Goal: Task Accomplishment & Management: Complete application form

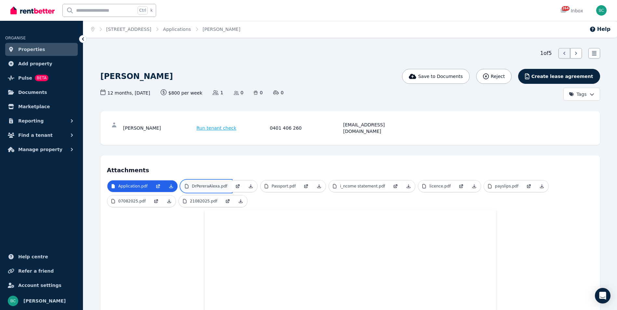
click at [210, 184] on p "DrPereraAlexa.pdf" at bounding box center [209, 186] width 35 height 5
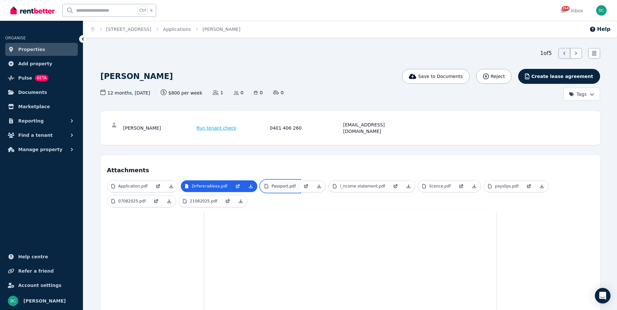
click at [275, 184] on p "Passport.pdf" at bounding box center [284, 186] width 24 height 5
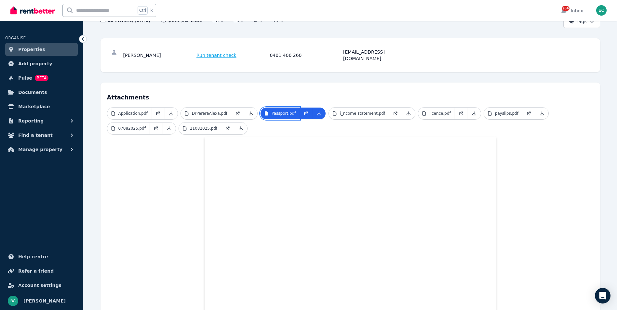
scroll to position [65, 0]
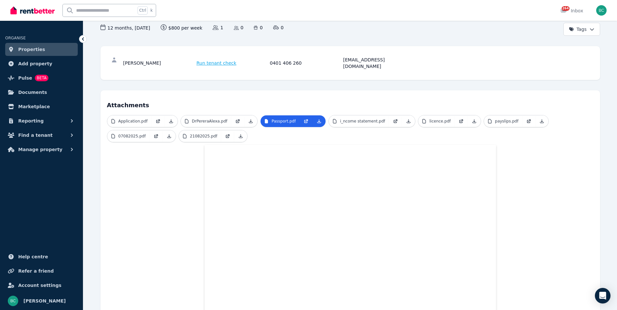
click at [351, 119] on p "i_ncome statement.pdf" at bounding box center [362, 121] width 45 height 5
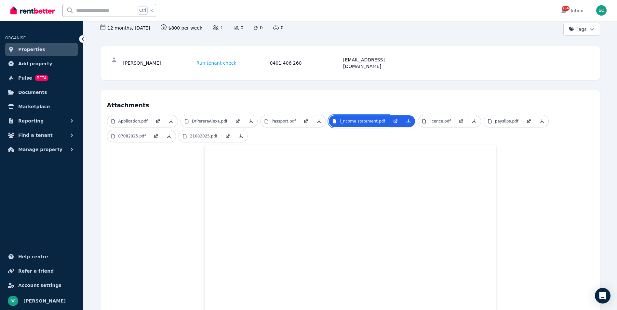
scroll to position [0, 0]
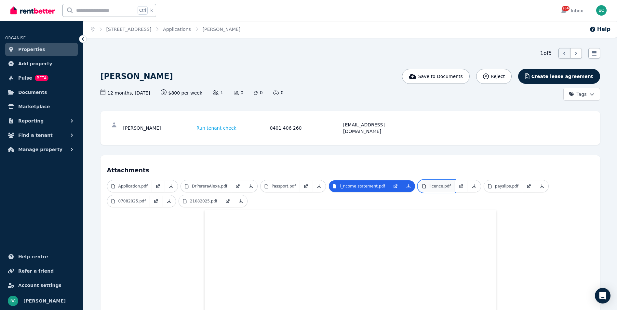
click at [431, 183] on link "licence.pdf" at bounding box center [436, 187] width 36 height 12
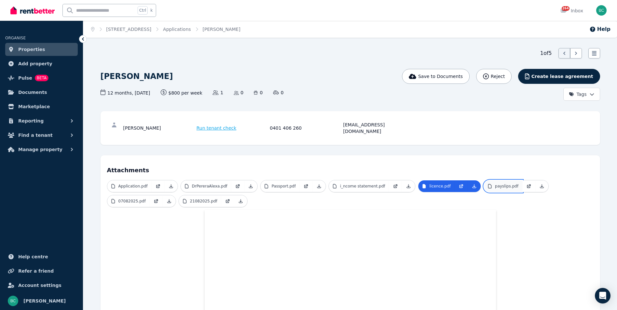
click at [495, 184] on p "payslips.pdf" at bounding box center [506, 186] width 23 height 5
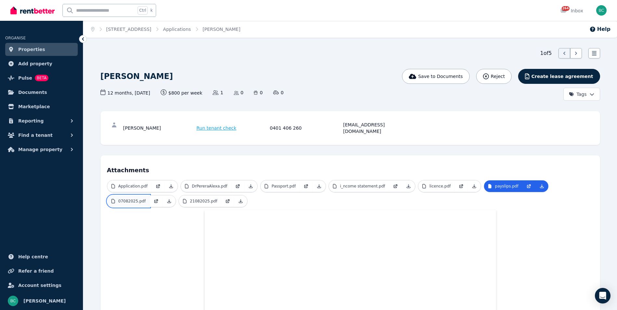
click at [127, 199] on p "07082025.pdf" at bounding box center [131, 201] width 27 height 5
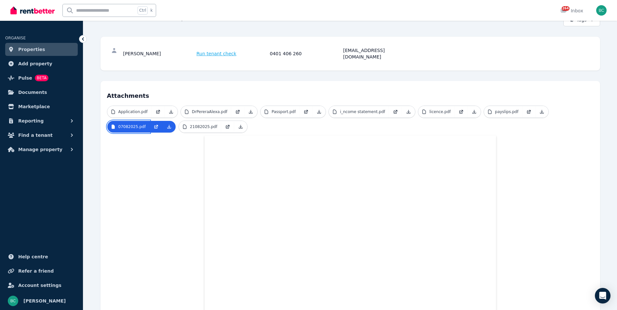
scroll to position [65, 0]
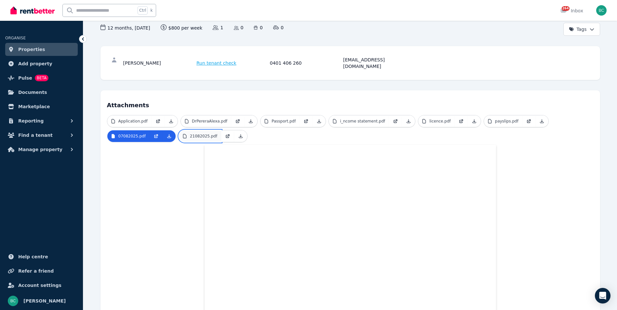
click at [200, 134] on p "21082025.pdf" at bounding box center [203, 136] width 27 height 5
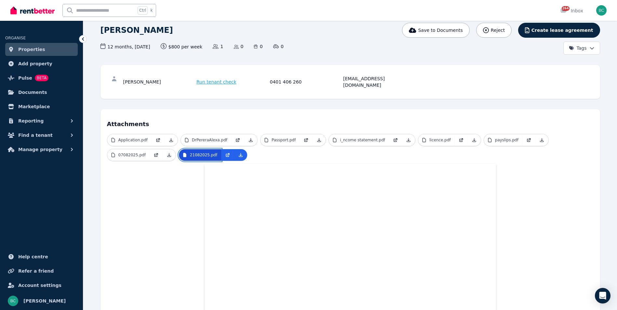
scroll to position [33, 0]
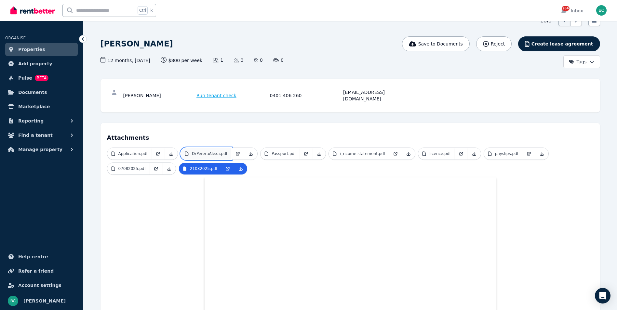
click at [210, 151] on p "DrPereraAlexa.pdf" at bounding box center [209, 153] width 35 height 5
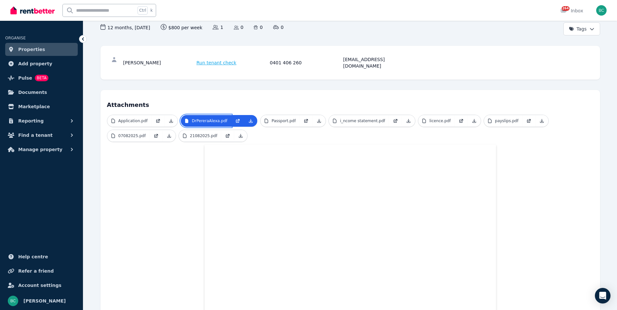
scroll to position [0, 0]
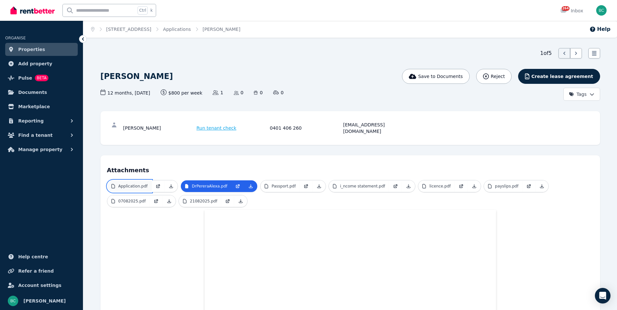
click at [136, 183] on link "Application.pdf" at bounding box center [129, 187] width 44 height 12
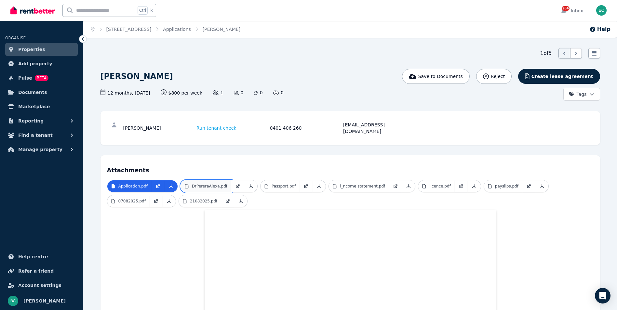
click at [214, 184] on p "DrPereraAlexa.pdf" at bounding box center [209, 186] width 35 height 5
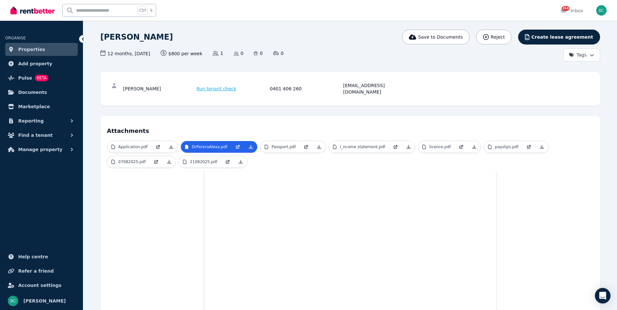
scroll to position [98, 0]
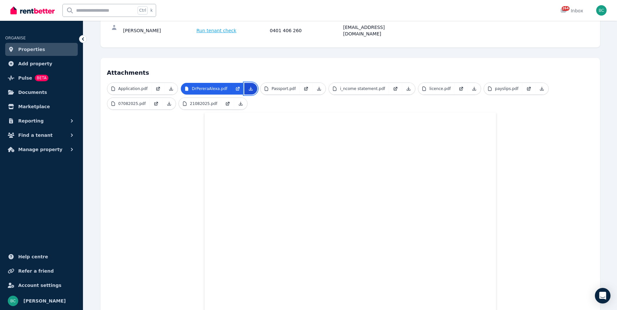
click at [245, 86] on link at bounding box center [250, 89] width 13 height 12
click at [406, 86] on icon at bounding box center [408, 88] width 5 height 5
click at [472, 86] on icon at bounding box center [474, 88] width 5 height 5
click at [539, 86] on icon at bounding box center [541, 88] width 5 height 5
click at [167, 101] on icon at bounding box center [169, 103] width 5 height 5
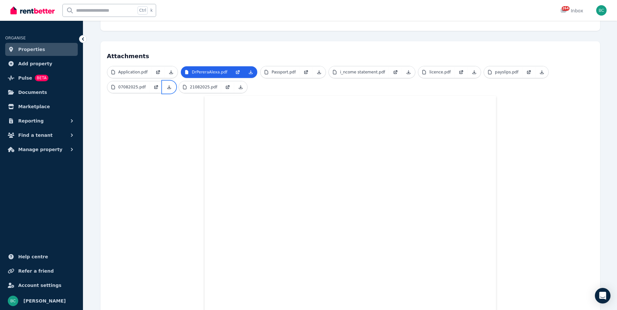
scroll to position [130, 0]
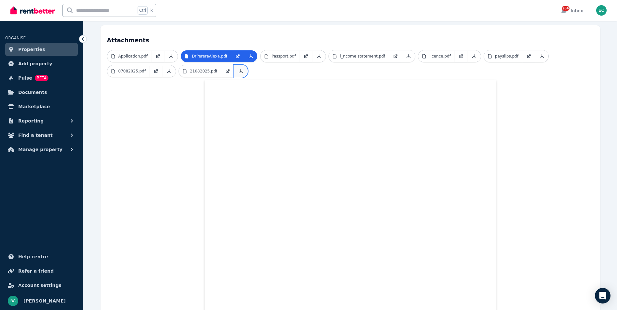
click at [239, 70] on icon at bounding box center [241, 72] width 4 height 4
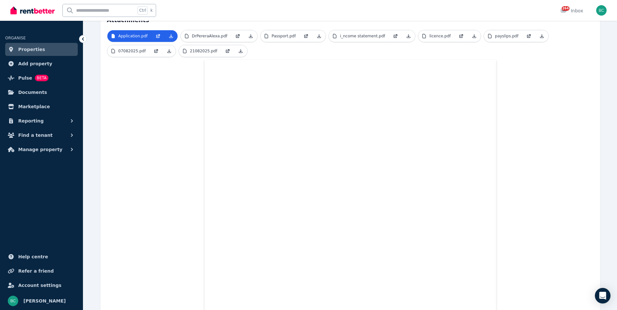
scroll to position [106, 0]
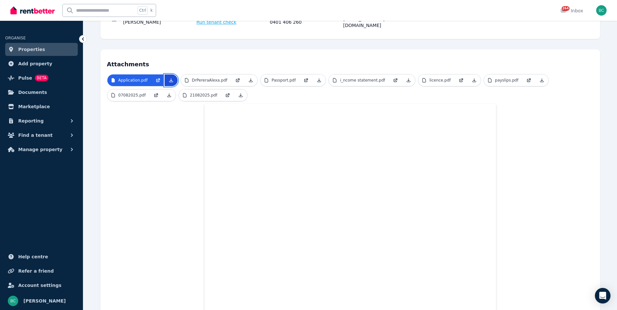
click at [169, 78] on icon at bounding box center [171, 80] width 5 height 5
